Goal: Task Accomplishment & Management: Manage account settings

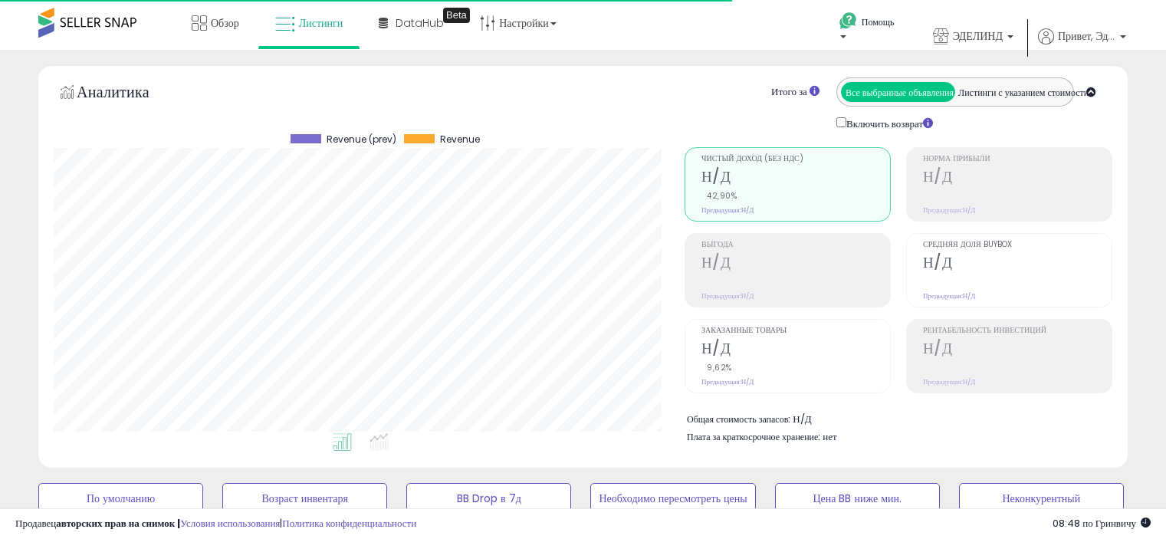
select select "**"
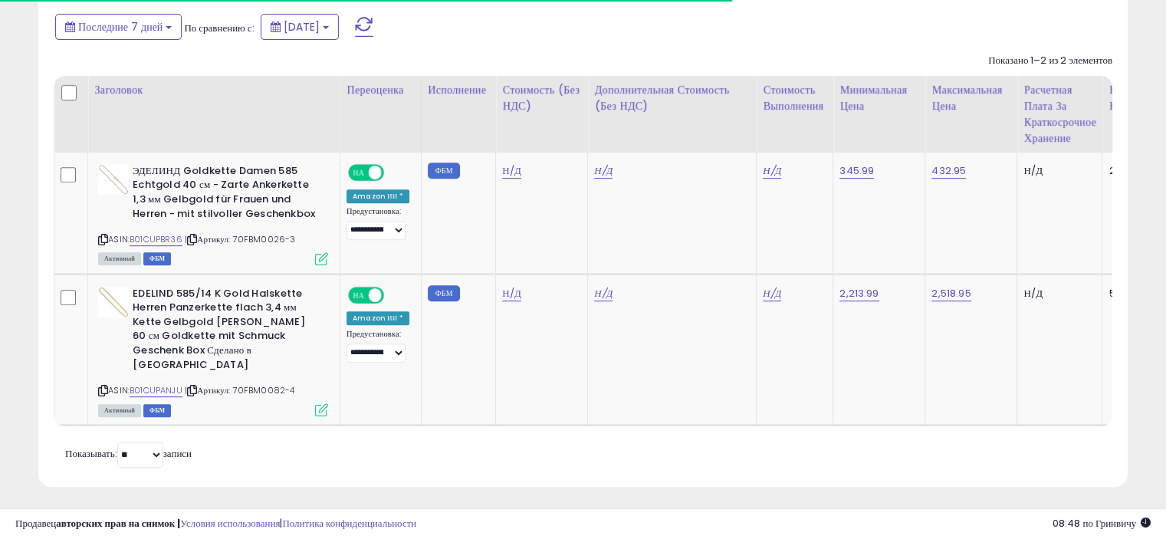
scroll to position [313, 630]
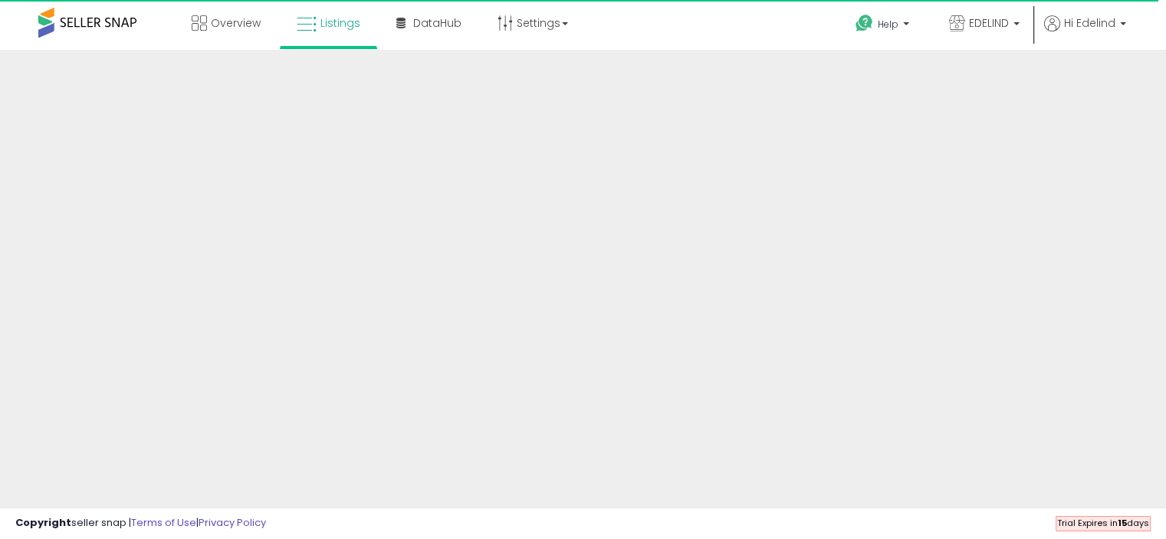
scroll to position [411, 0]
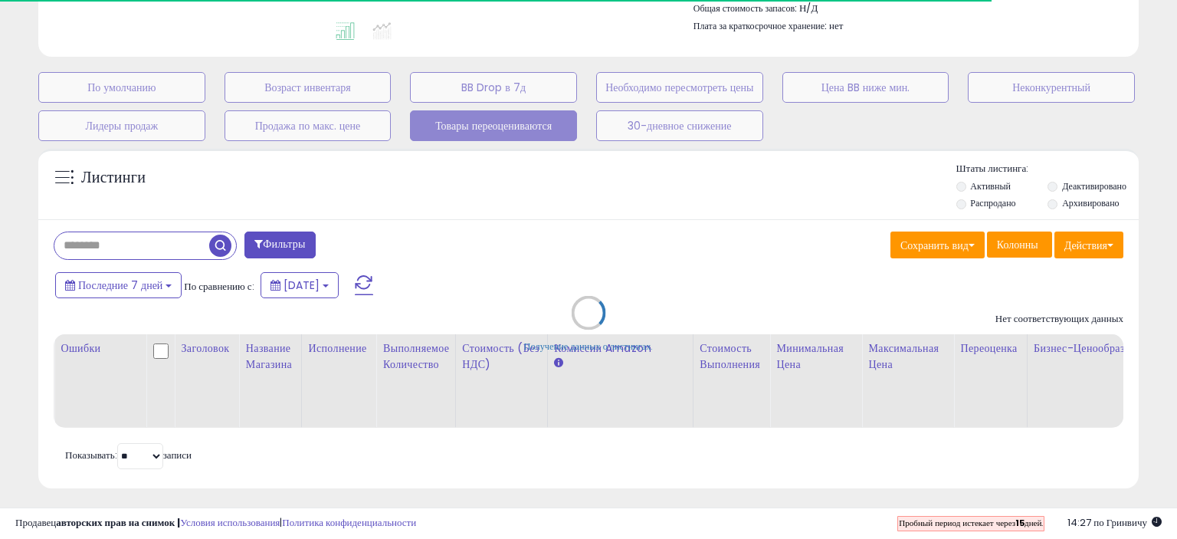
select select "**"
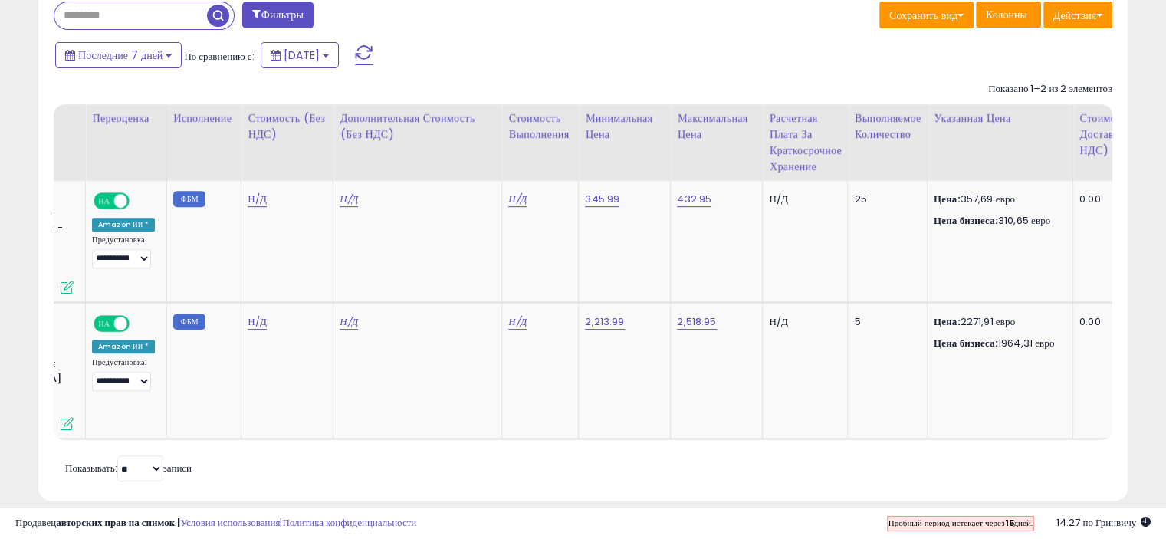
scroll to position [0, 272]
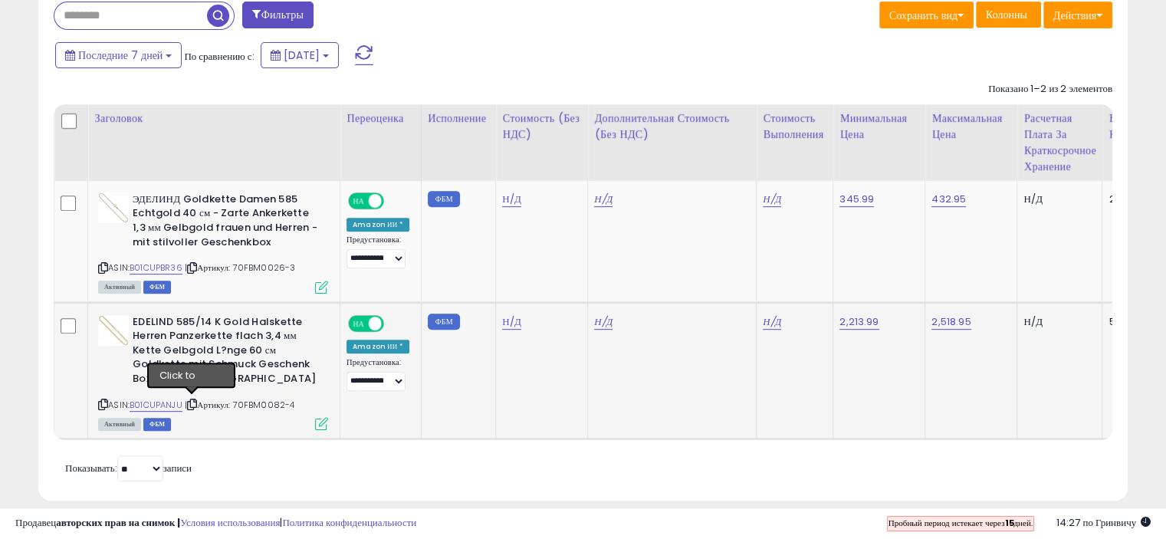
click at [191, 400] on icon at bounding box center [192, 404] width 10 height 8
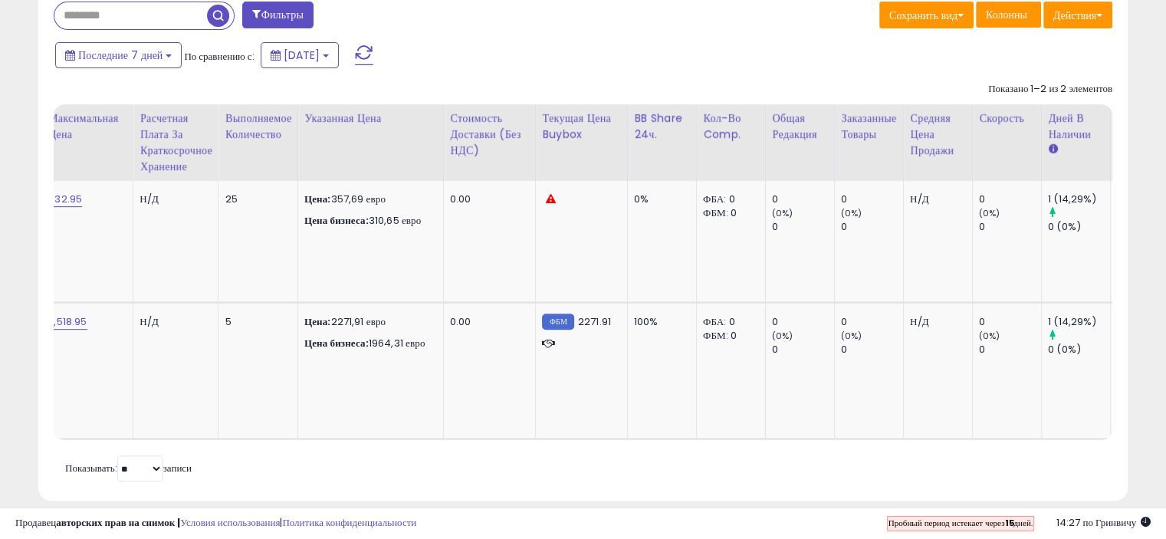
scroll to position [0, 901]
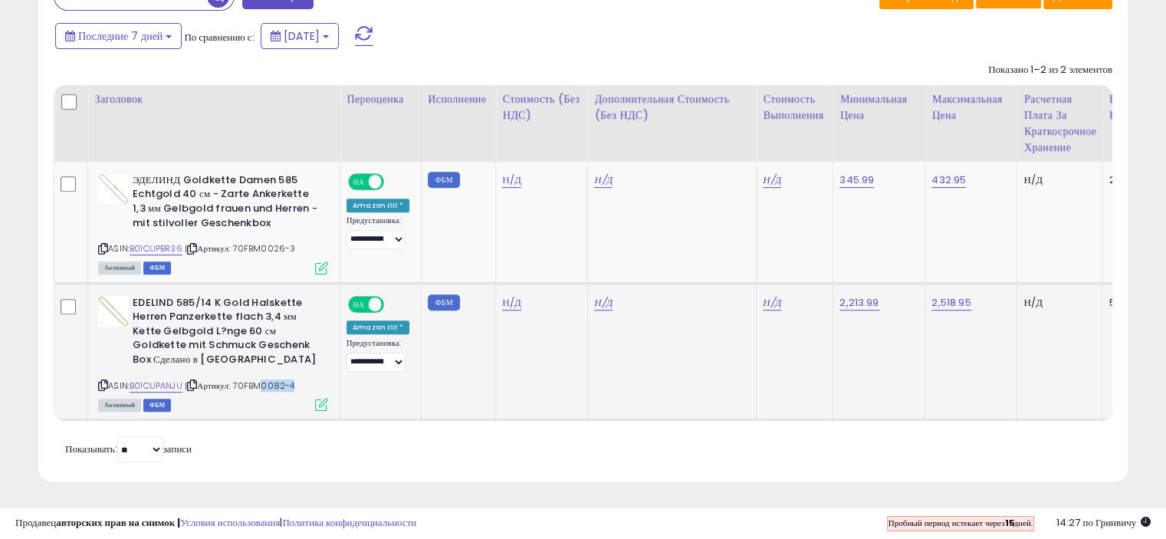
drag, startPoint x: 296, startPoint y: 374, endPoint x: 248, endPoint y: 364, distance: 48.6
click at [259, 370] on div "ASIN: B01CUPANJU | Артикул: 70FBM0082-4 Активный ФБМ" at bounding box center [213, 352] width 230 height 113
click at [194, 381] on icon at bounding box center [192, 385] width 10 height 8
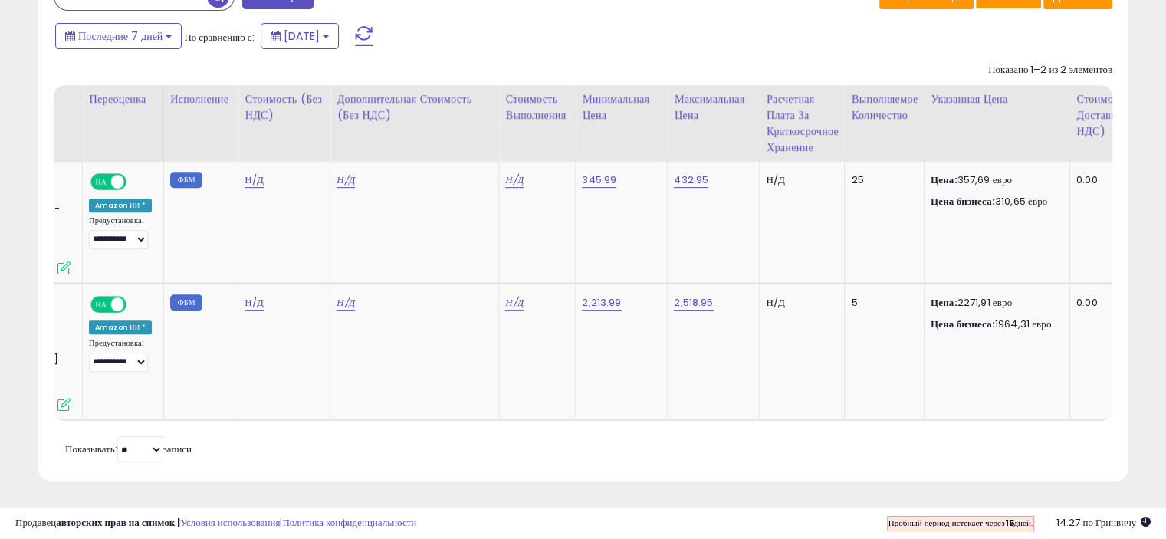
scroll to position [0, 314]
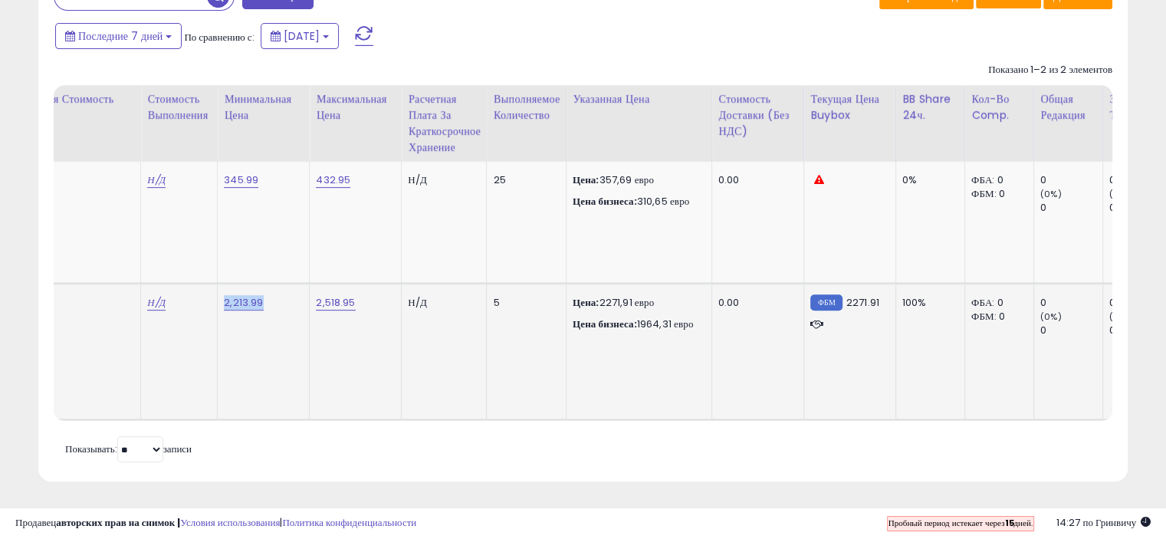
drag, startPoint x: 264, startPoint y: 296, endPoint x: 218, endPoint y: 294, distance: 46.0
click at [218, 294] on td "2,213.99" at bounding box center [264, 351] width 92 height 136
copy font "2,213.99"
drag, startPoint x: 361, startPoint y: 293, endPoint x: 312, endPoint y: 290, distance: 49.1
click at [316, 296] on div "2,518.95" at bounding box center [353, 303] width 74 height 14
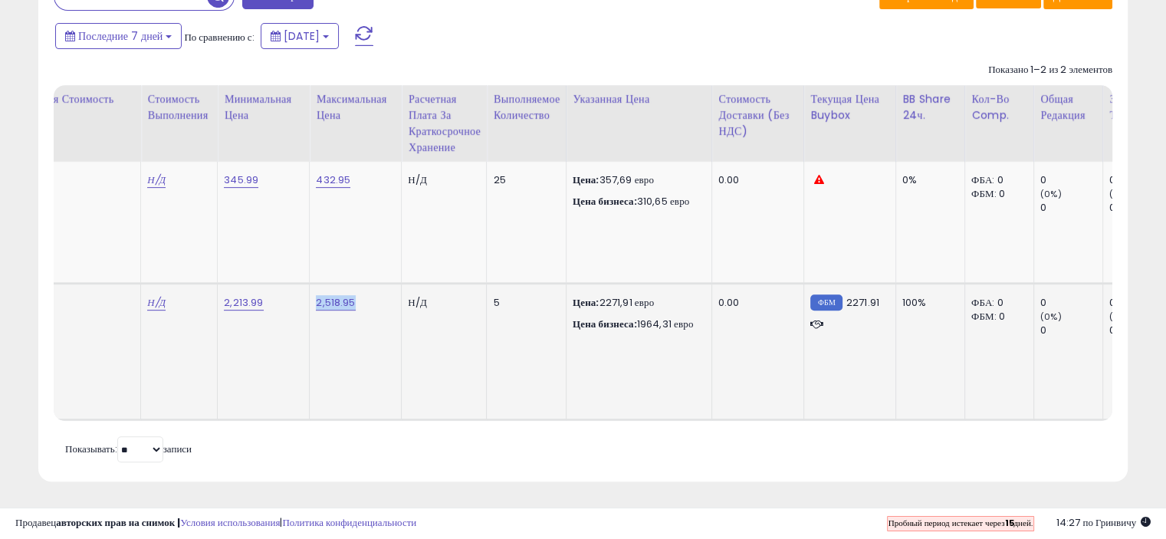
copy font "2,518.95"
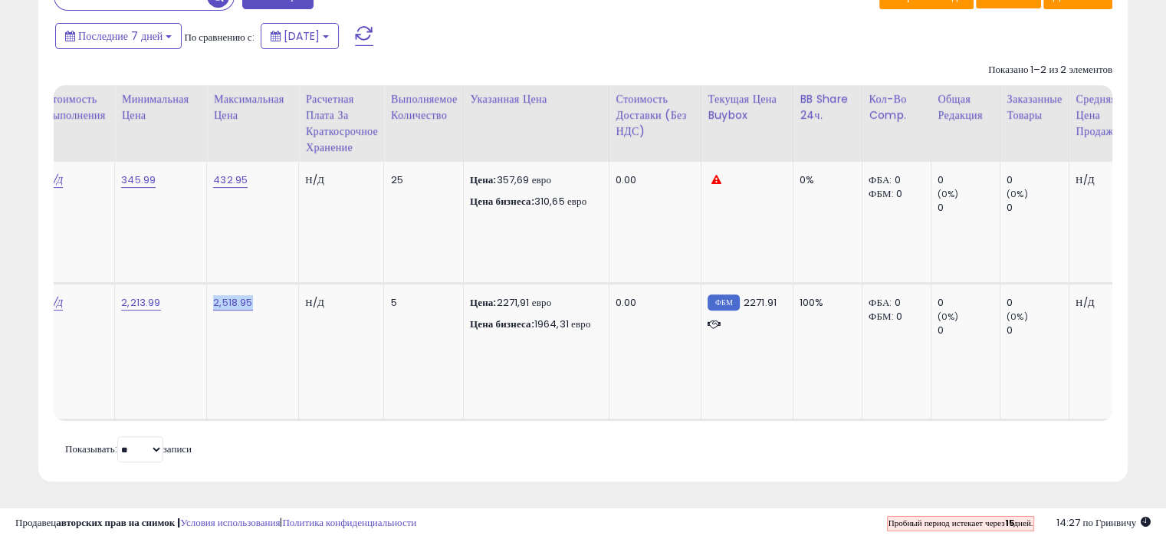
scroll to position [0, 595]
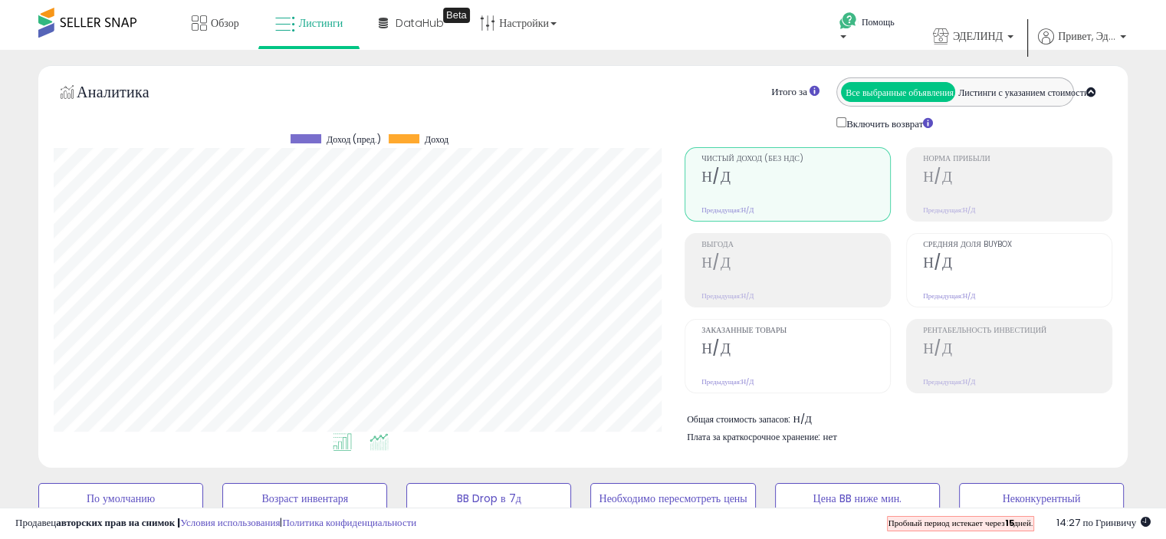
click at [381, 444] on icon at bounding box center [378, 442] width 19 height 18
click at [366, 440] on li at bounding box center [379, 444] width 34 height 27
click at [989, 286] on div at bounding box center [1017, 281] width 189 height 15
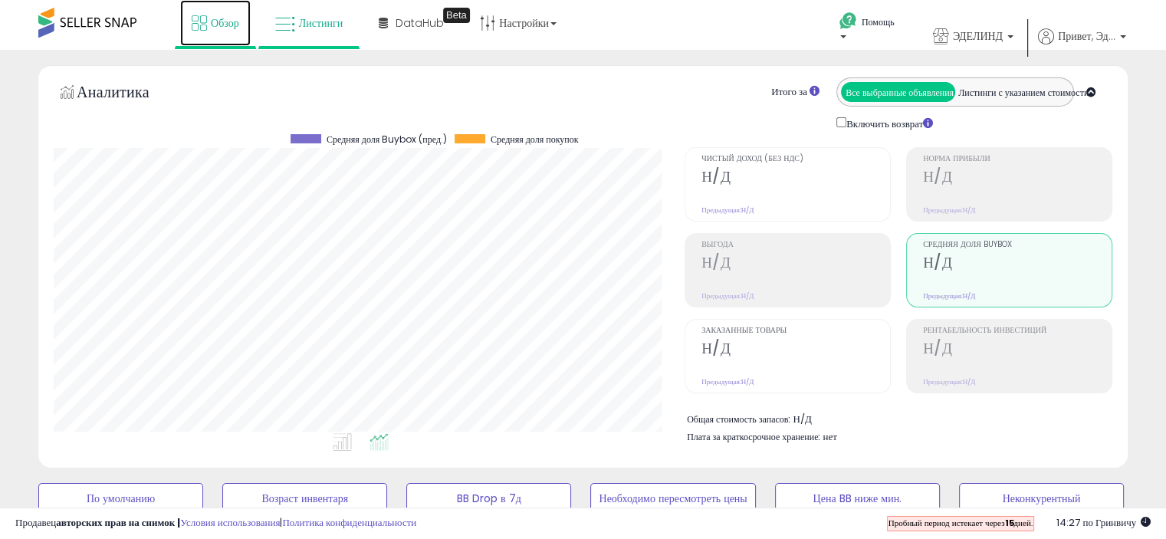
click at [224, 27] on font "Обзор" at bounding box center [225, 22] width 28 height 15
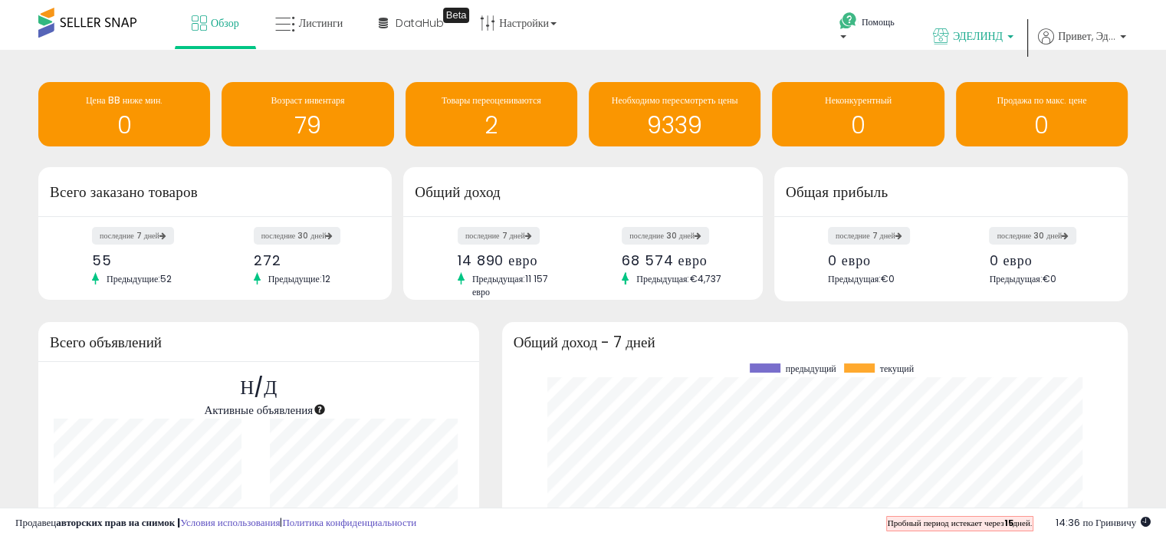
click at [1014, 34] on link "ЭДЕЛИНД" at bounding box center [972, 38] width 103 height 50
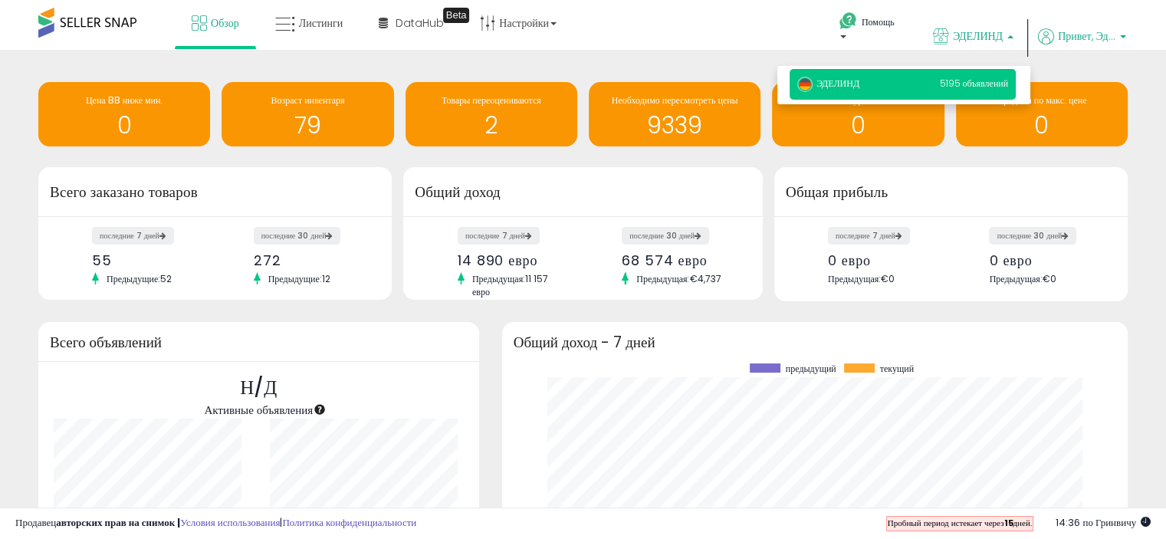
click at [1116, 38] on p "Привет, Эделинд" at bounding box center [1082, 37] width 88 height 19
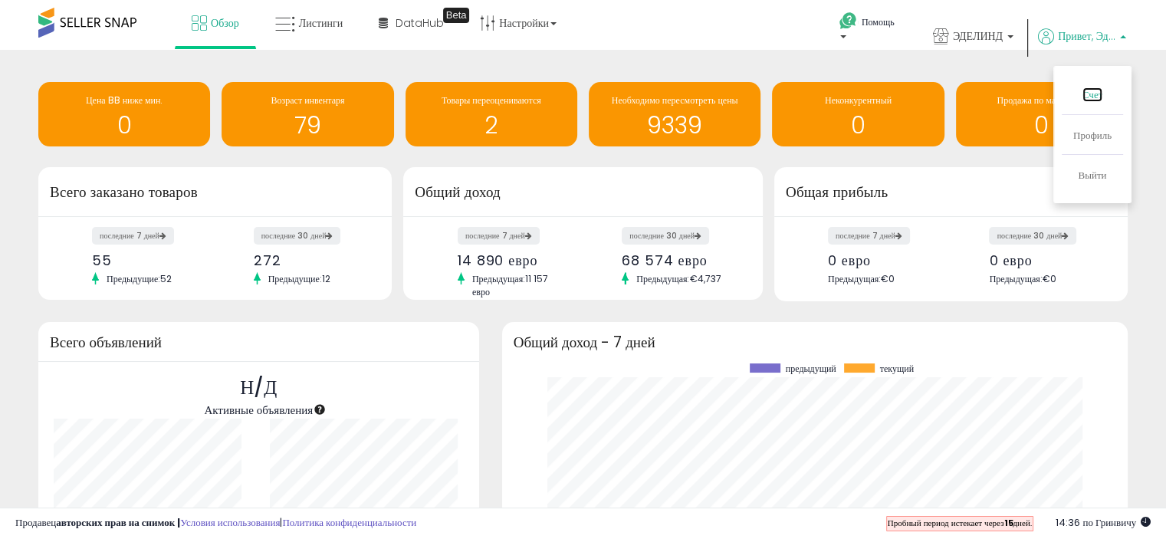
click at [1094, 95] on font "Счет" at bounding box center [1092, 94] width 21 height 15
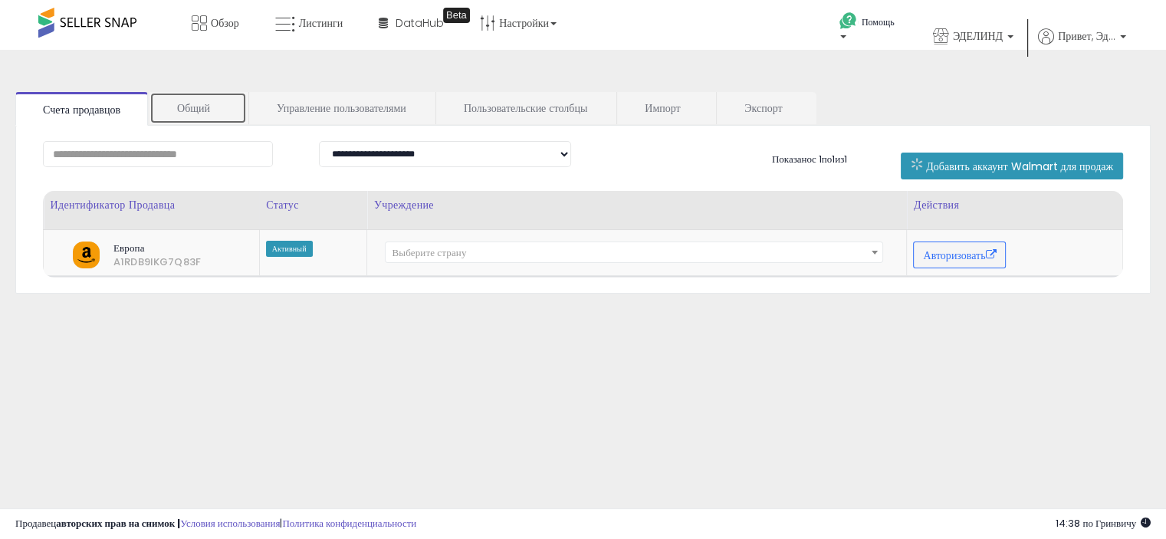
click at [183, 110] on font "Общий" at bounding box center [193, 107] width 33 height 15
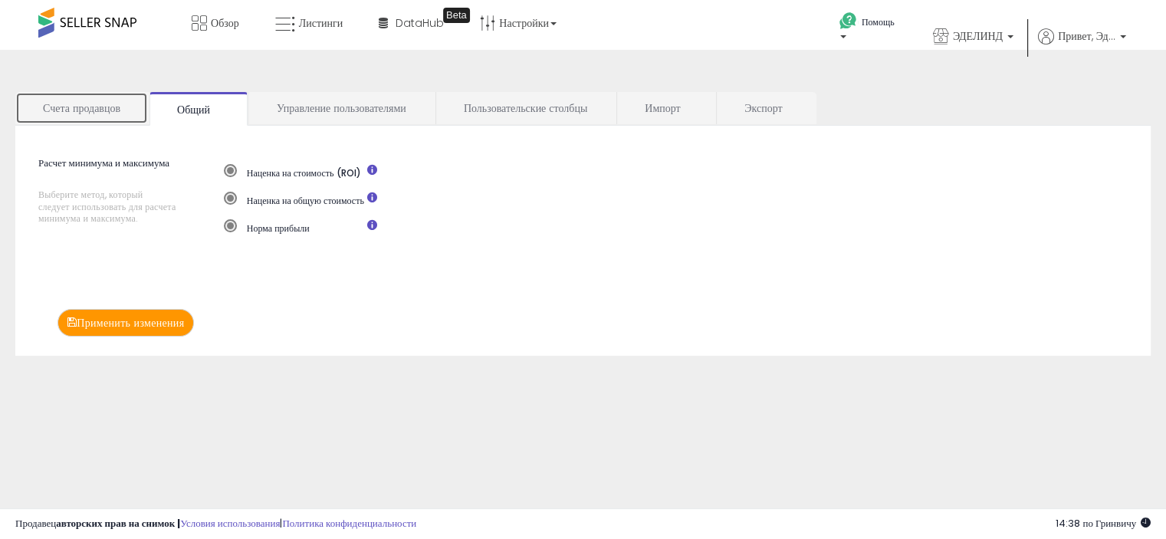
click at [73, 110] on font "Счета продавцов" at bounding box center [81, 107] width 77 height 15
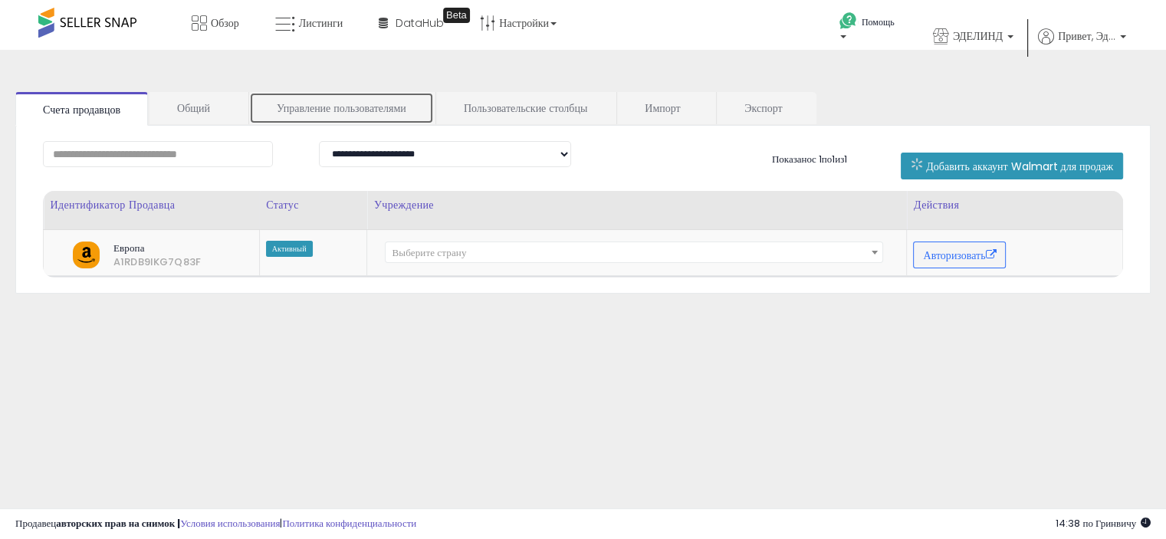
click at [336, 111] on font "Управление пользователями" at bounding box center [342, 107] width 130 height 15
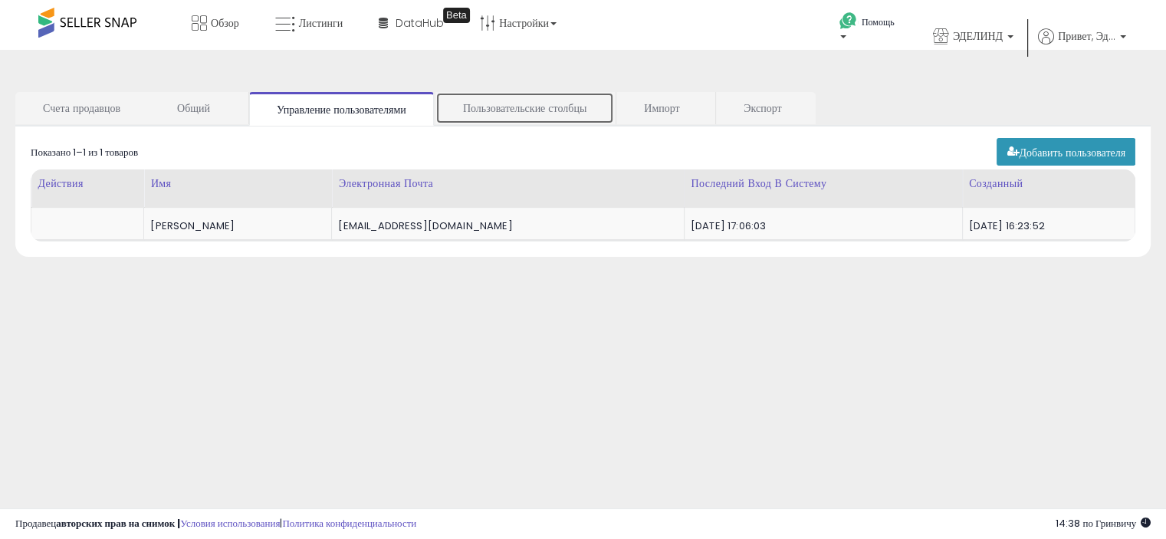
click at [478, 110] on font "Пользовательские столбцы" at bounding box center [524, 107] width 123 height 15
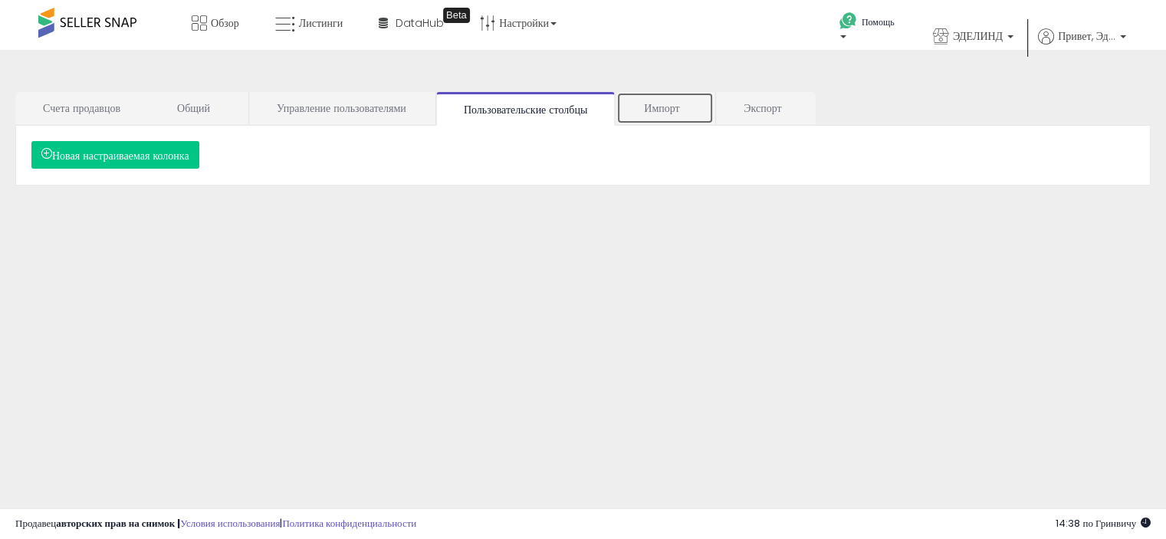
click at [648, 111] on font "Импорт" at bounding box center [661, 107] width 35 height 15
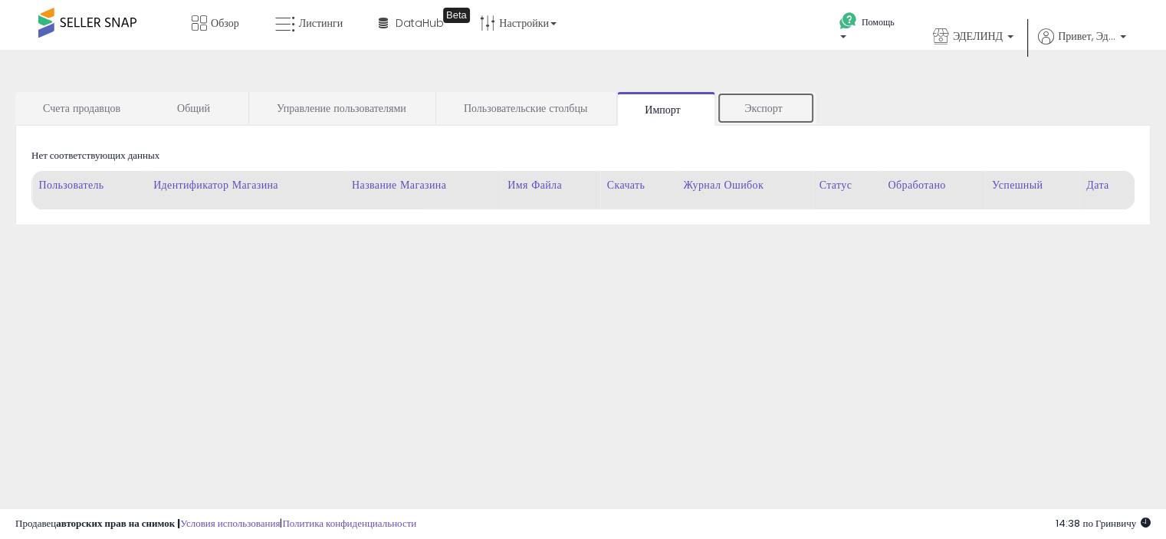
click at [770, 110] on font "Экспорт" at bounding box center [763, 107] width 38 height 15
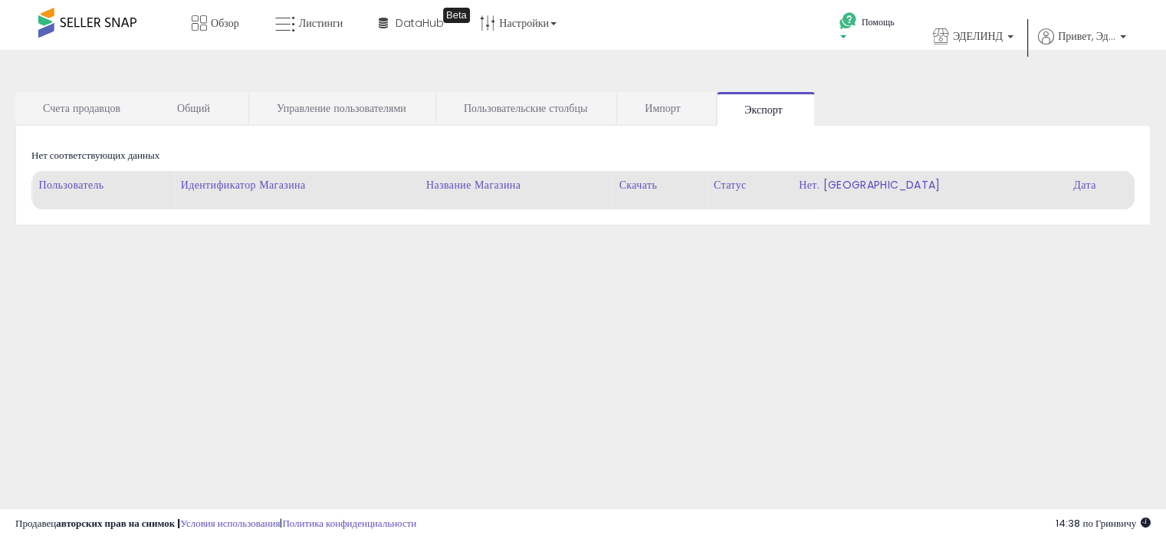
click at [842, 37] on b at bounding box center [843, 40] width 6 height 11
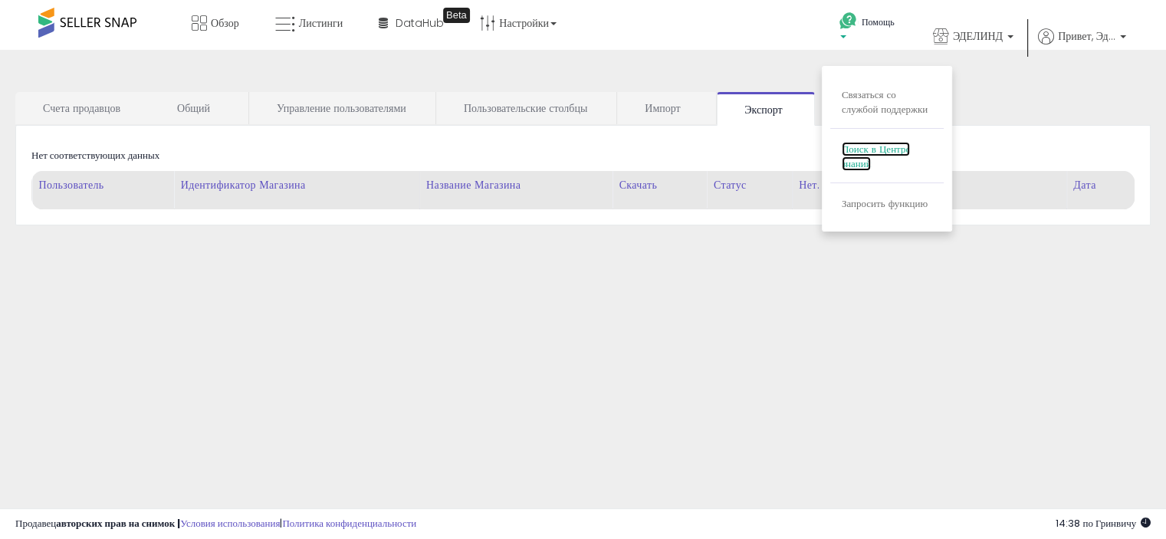
click at [859, 162] on font "Поиск в Центре знаний" at bounding box center [876, 156] width 68 height 29
